Goal: Complete application form

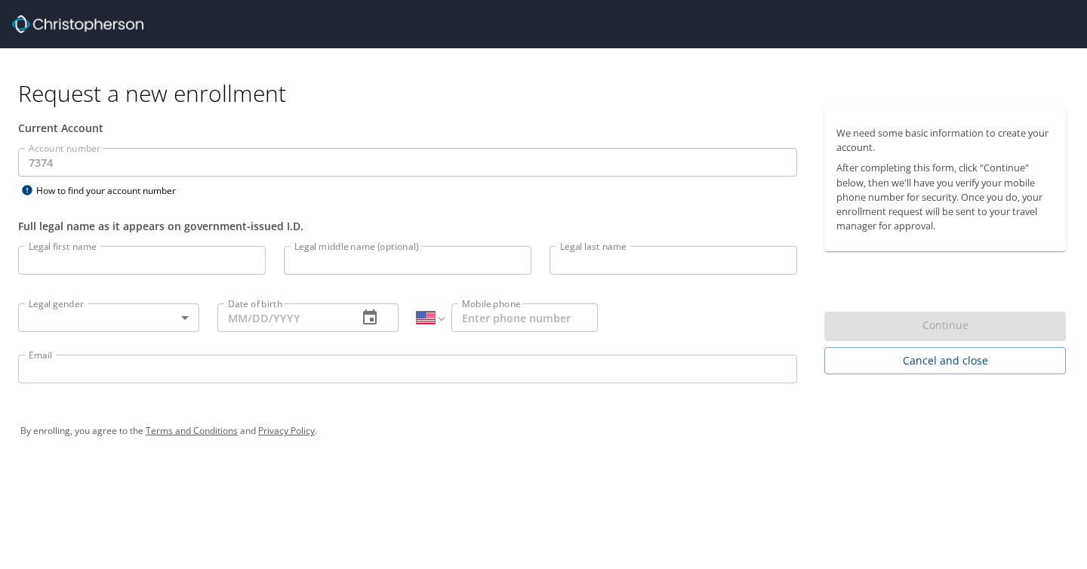
select select "US"
click at [115, 263] on input "Legal first name" at bounding box center [142, 260] width 248 height 29
type input "[PERSON_NAME]"
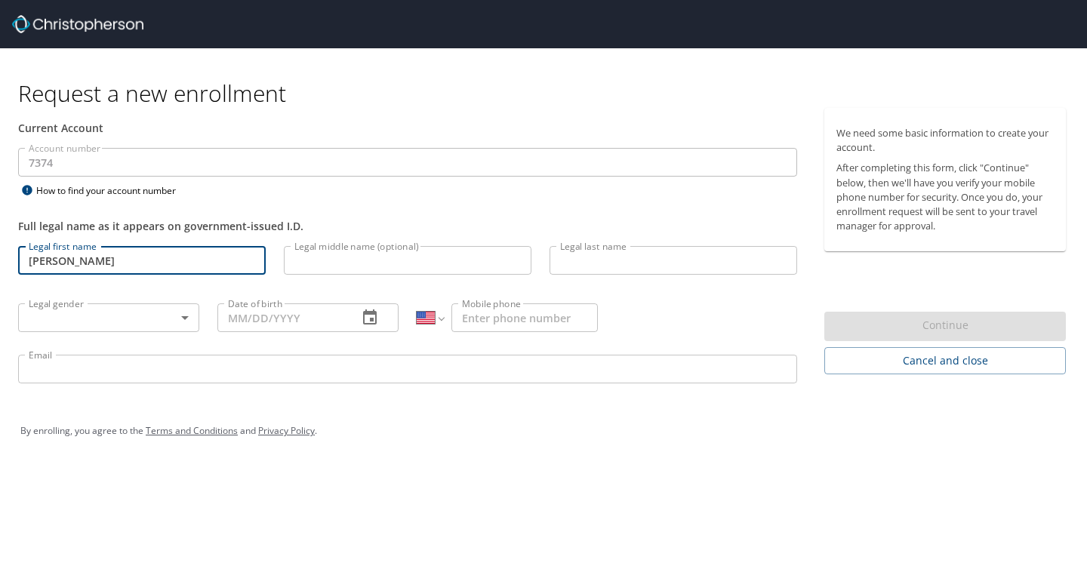
type input "[PERSON_NAME]"
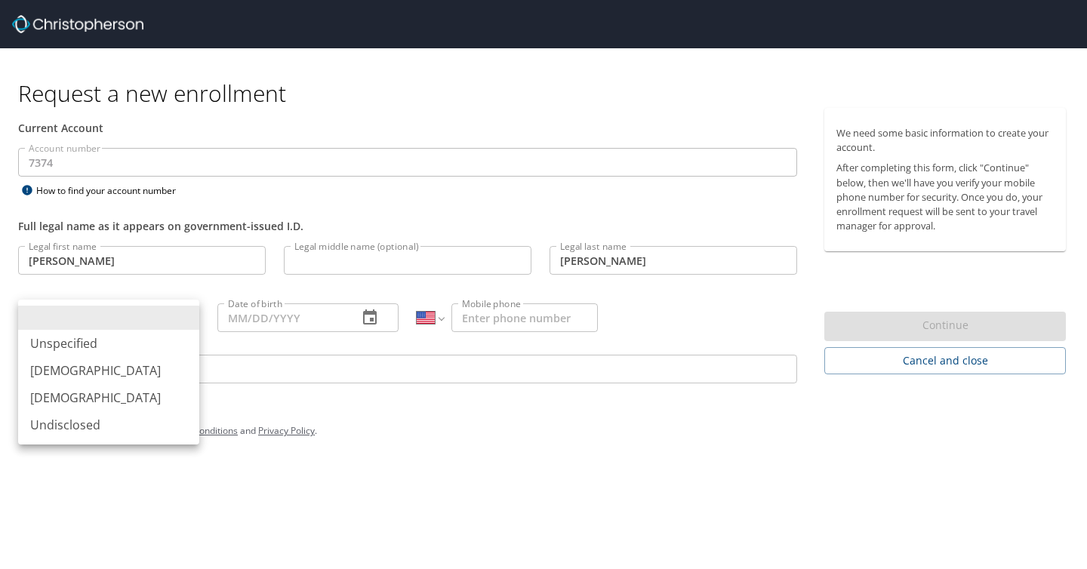
click at [137, 313] on body "Request a new enrollment Current Account Account number 7374 Account number How…" at bounding box center [543, 284] width 1087 height 569
click at [147, 402] on li "[DEMOGRAPHIC_DATA]" at bounding box center [108, 397] width 181 height 27
type input "[DEMOGRAPHIC_DATA]"
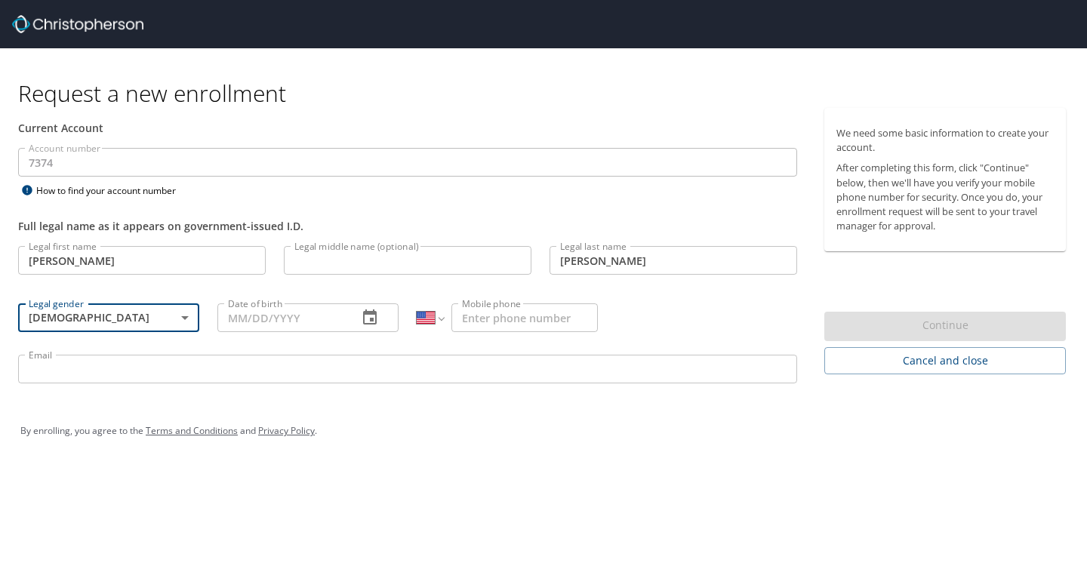
click at [297, 315] on input "Date of birth" at bounding box center [281, 317] width 128 height 29
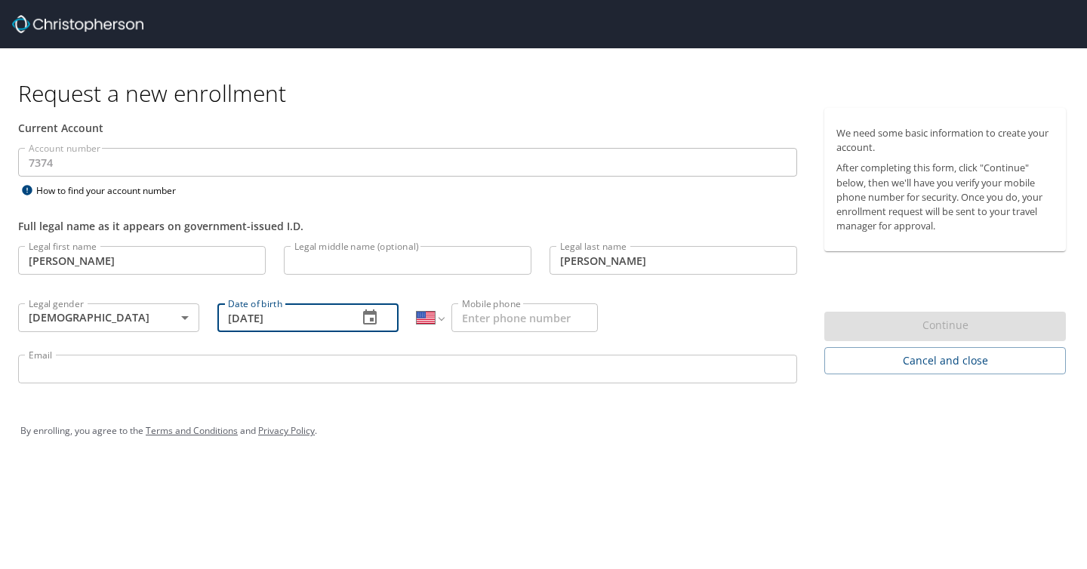
type input "[DATE]"
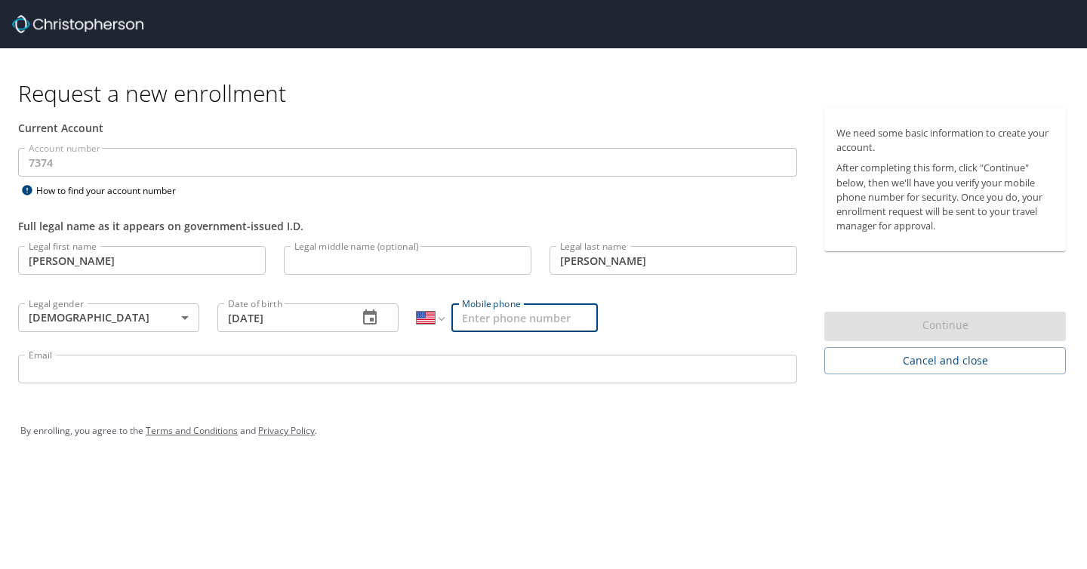
click at [500, 319] on input "Mobile phone" at bounding box center [524, 317] width 146 height 29
type input "[PHONE_NUMBER]"
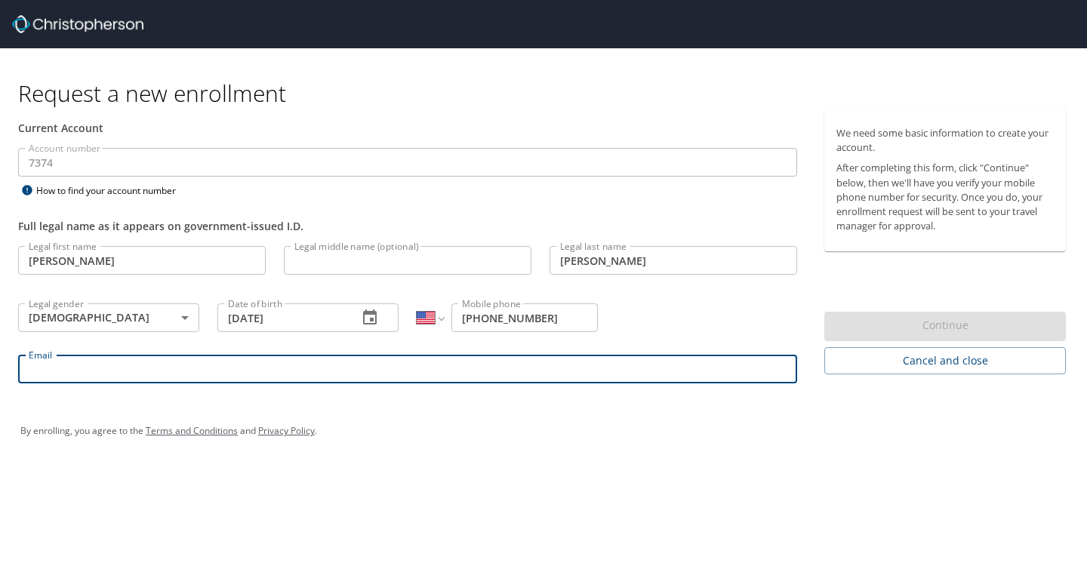
click at [459, 371] on input "Email" at bounding box center [407, 369] width 779 height 29
type input "[EMAIL_ADDRESS][DOMAIN_NAME]"
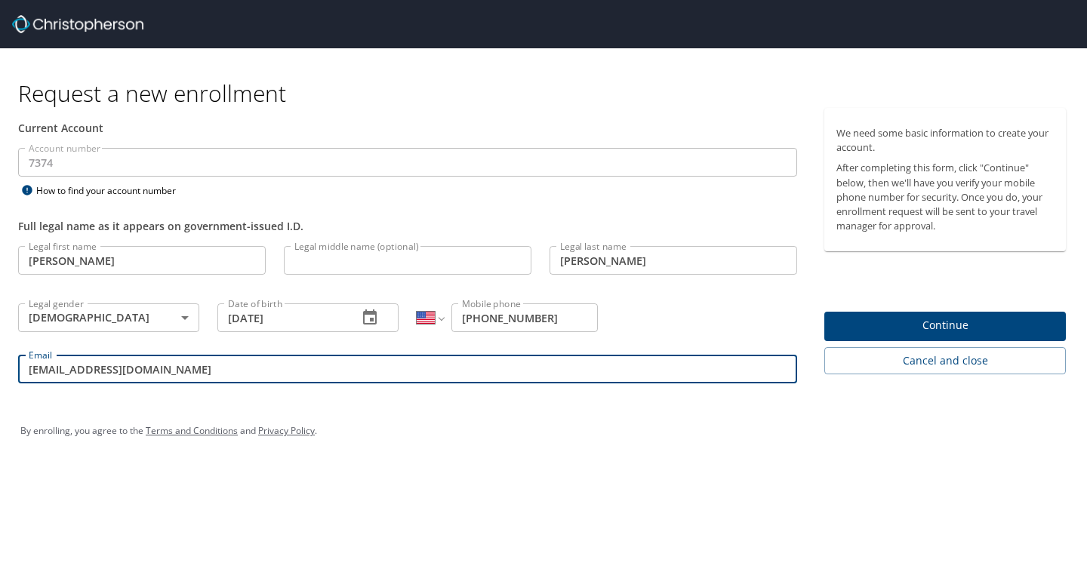
click at [984, 325] on span "Continue" at bounding box center [944, 325] width 217 height 19
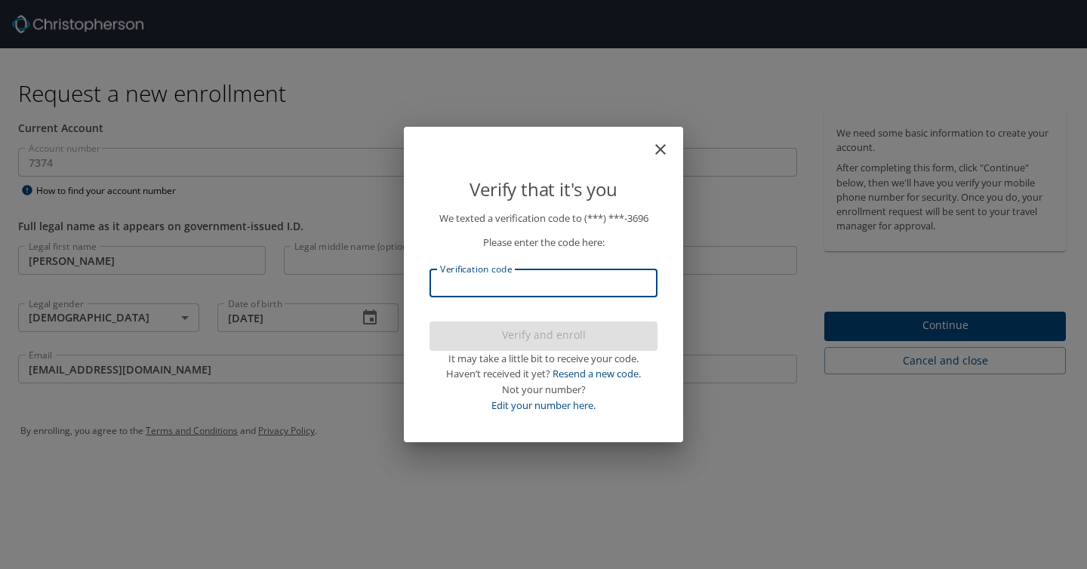
click at [513, 288] on input "Verification code" at bounding box center [544, 283] width 228 height 29
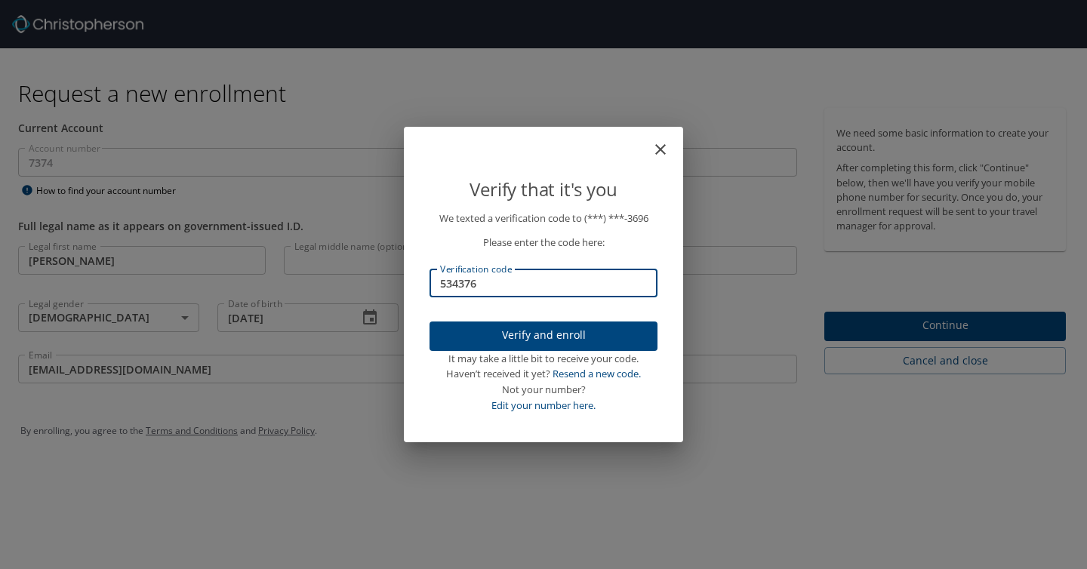
type input "534376"
click at [560, 334] on span "Verify and enroll" at bounding box center [544, 335] width 204 height 19
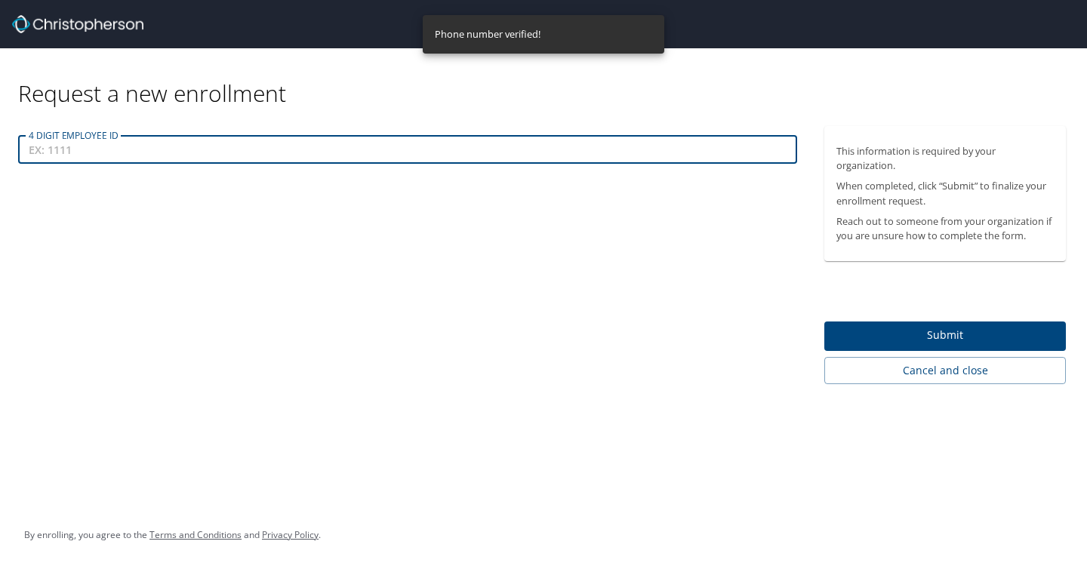
click at [217, 147] on input "4 DIGIT EMPLOYEE ID" at bounding box center [407, 149] width 779 height 29
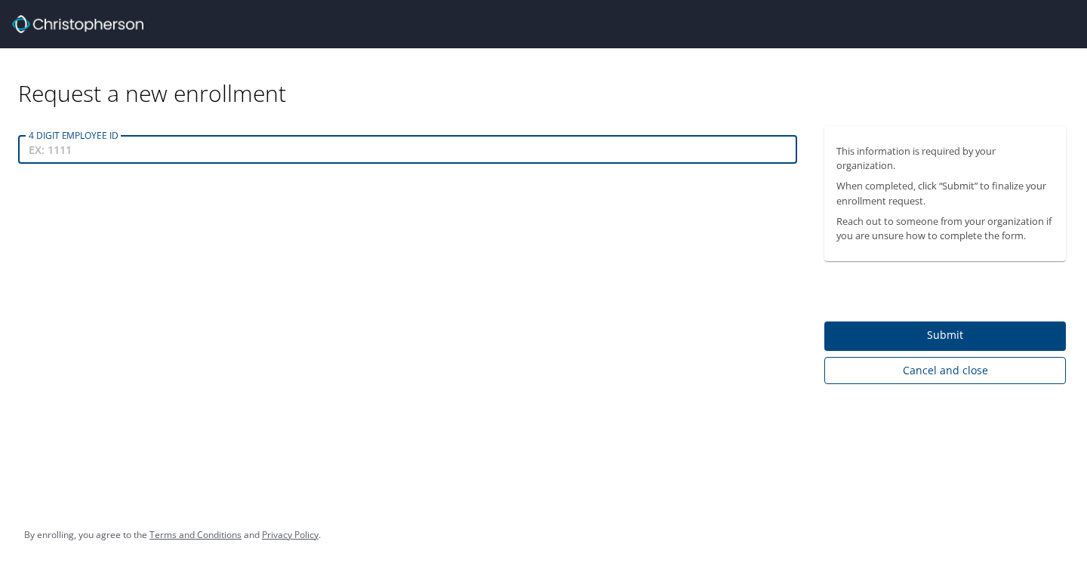
click at [892, 377] on span "Cancel and close" at bounding box center [944, 371] width 217 height 19
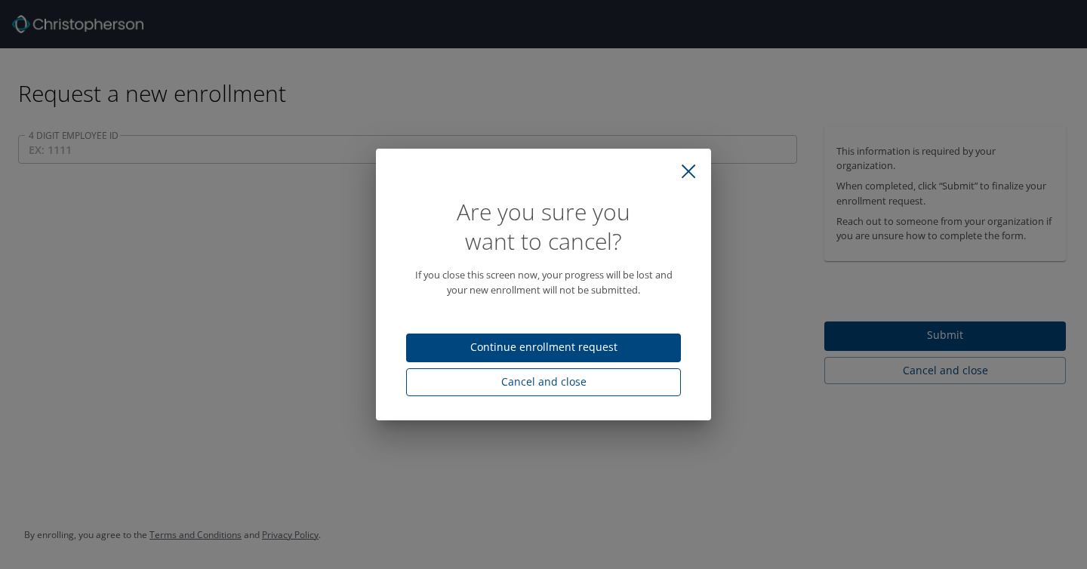
click at [640, 388] on span "Cancel and close" at bounding box center [543, 382] width 251 height 19
select select "US"
